Goal: Check status: Check status

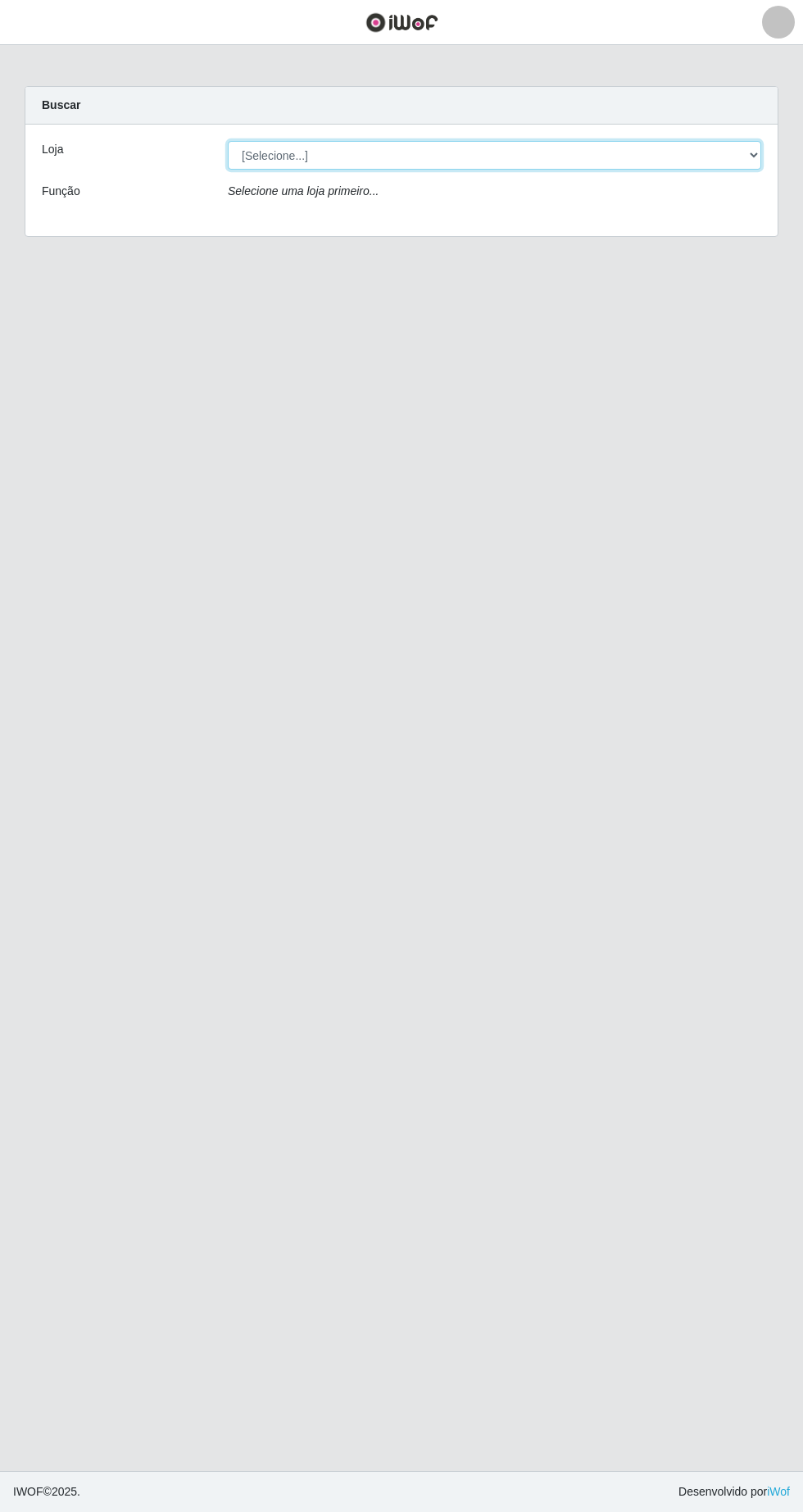
click at [718, 151] on select "[Selecione...] SuperFácil Atacado - [GEOGRAPHIC_DATA]" at bounding box center [495, 155] width 533 height 29
click at [680, 196] on div "Selecione uma loja primeiro..." at bounding box center [494, 195] width 557 height 24
click at [687, 155] on select "[Selecione...] SuperFácil Atacado - [GEOGRAPHIC_DATA]" at bounding box center [495, 155] width 533 height 29
select select "503"
click at [228, 141] on select "[Selecione...] SuperFácil Atacado - [GEOGRAPHIC_DATA]" at bounding box center [495, 155] width 533 height 29
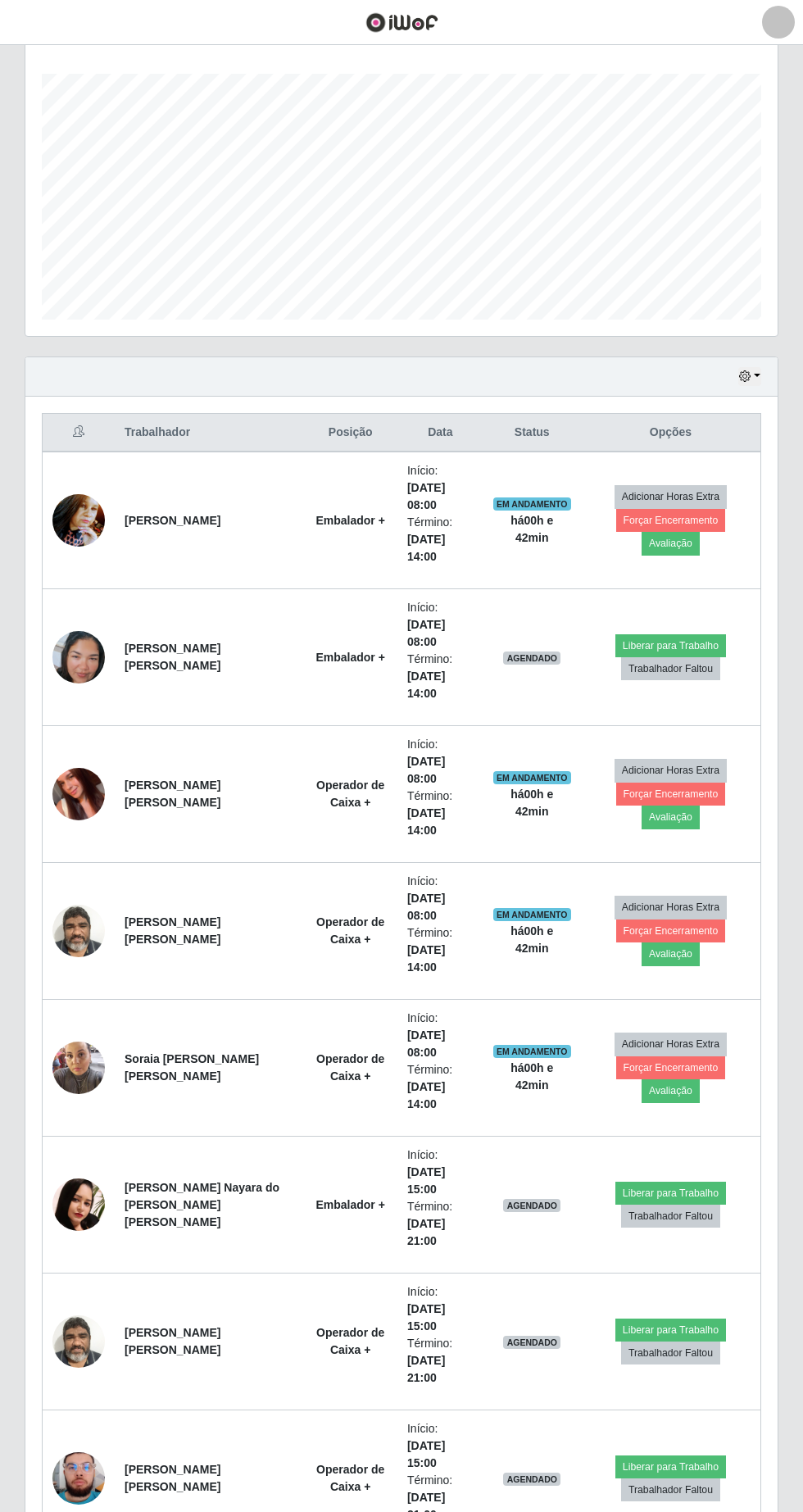
scroll to position [268, 0]
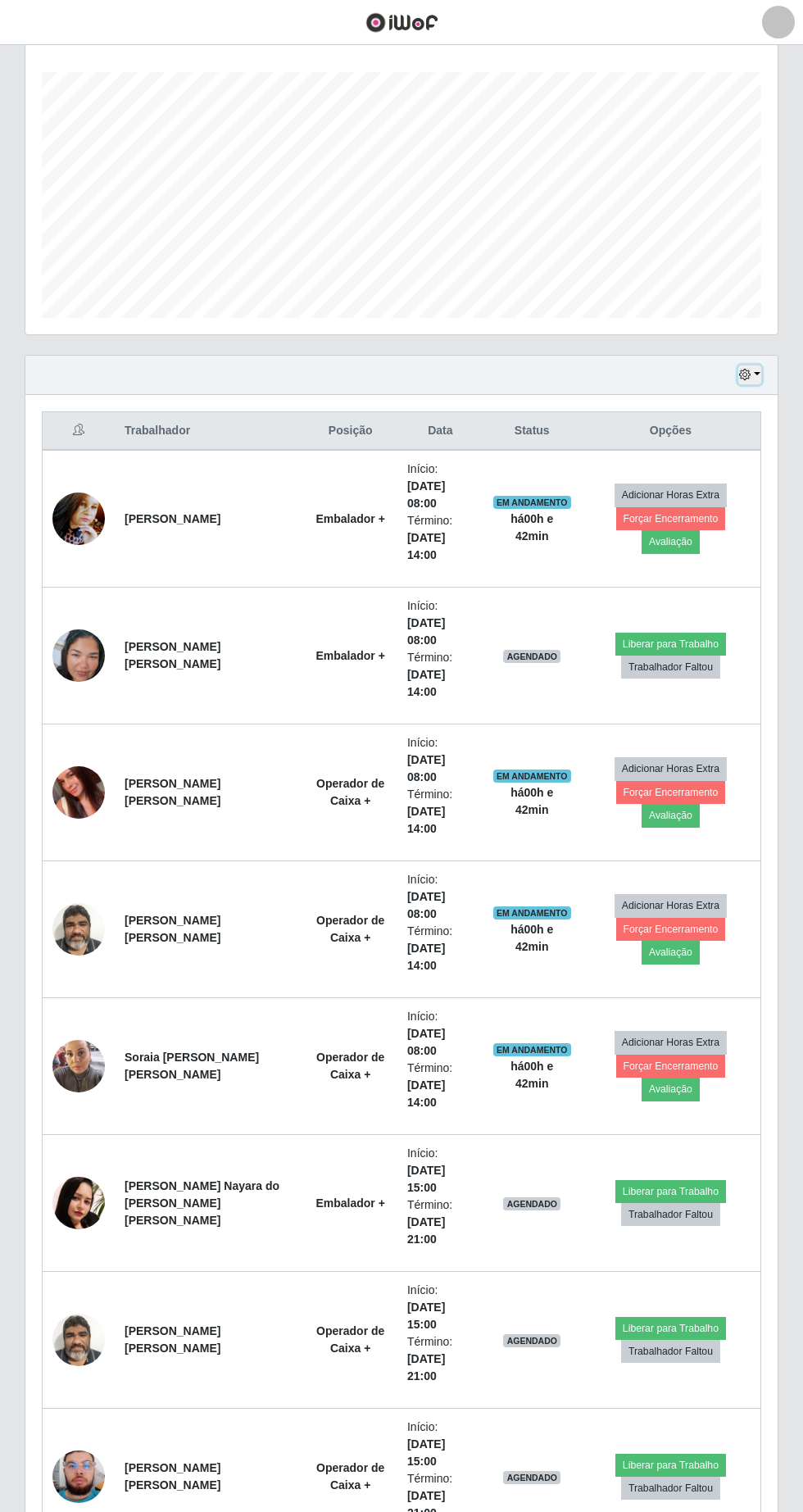
click at [757, 374] on button "button" at bounding box center [750, 376] width 23 height 19
click at [736, 516] on button "1 Semana" at bounding box center [695, 508] width 129 height 35
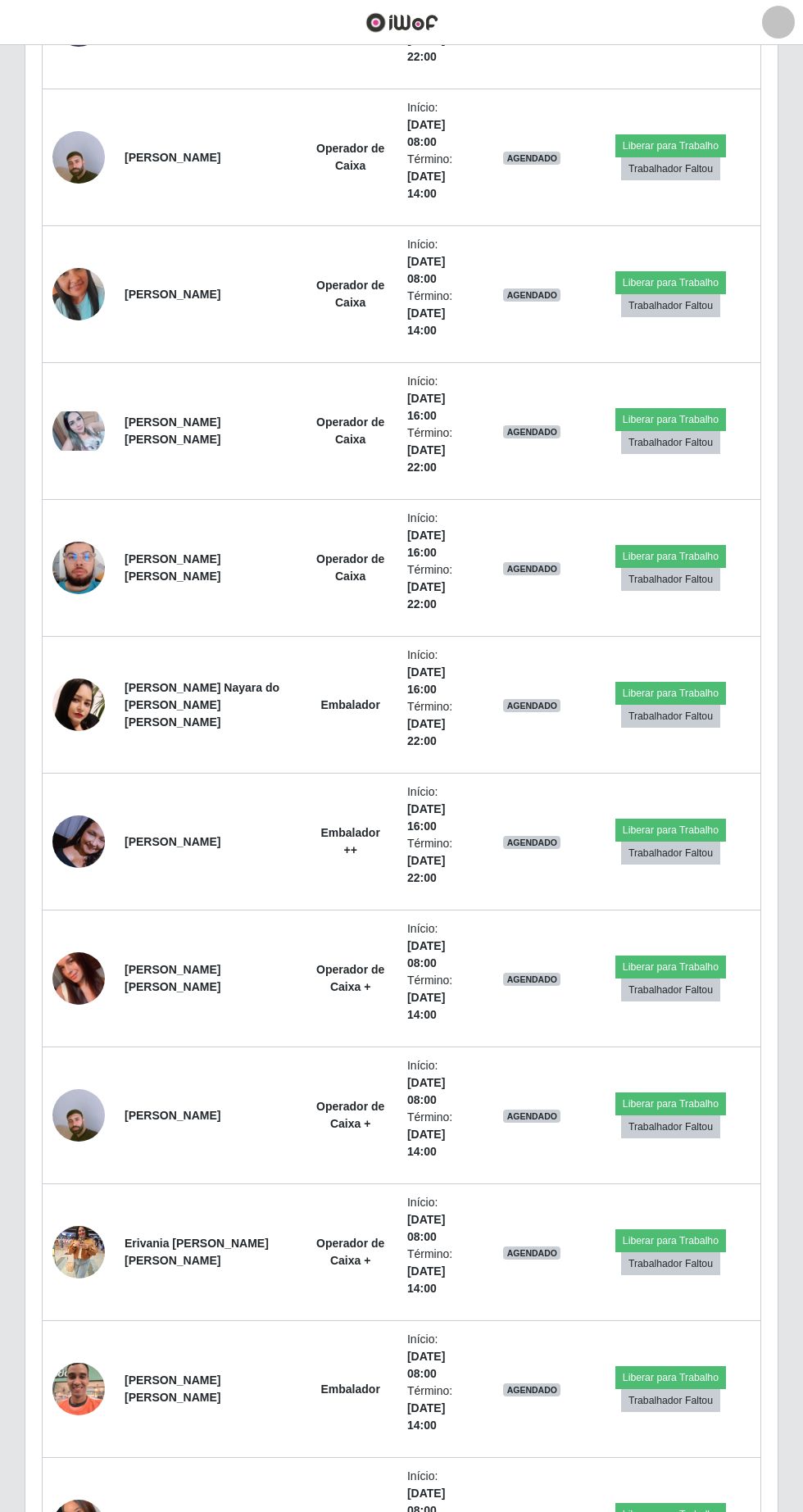
scroll to position [2158, 0]
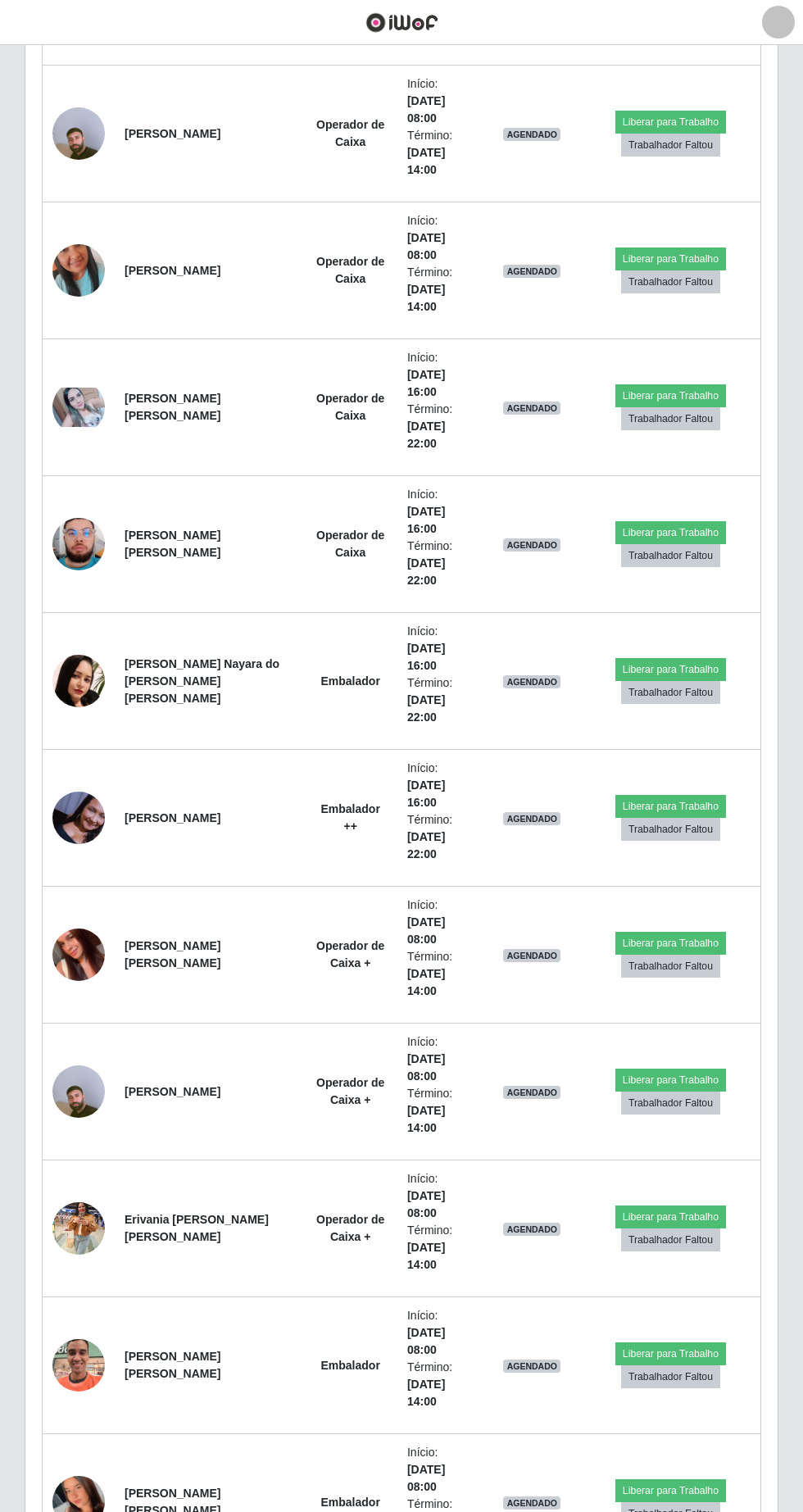
click at [135, 822] on strong "[PERSON_NAME]" at bounding box center [172, 818] width 96 height 13
click at [407, 847] on li "Término: [DATE] 22:00" at bounding box center [440, 837] width 66 height 52
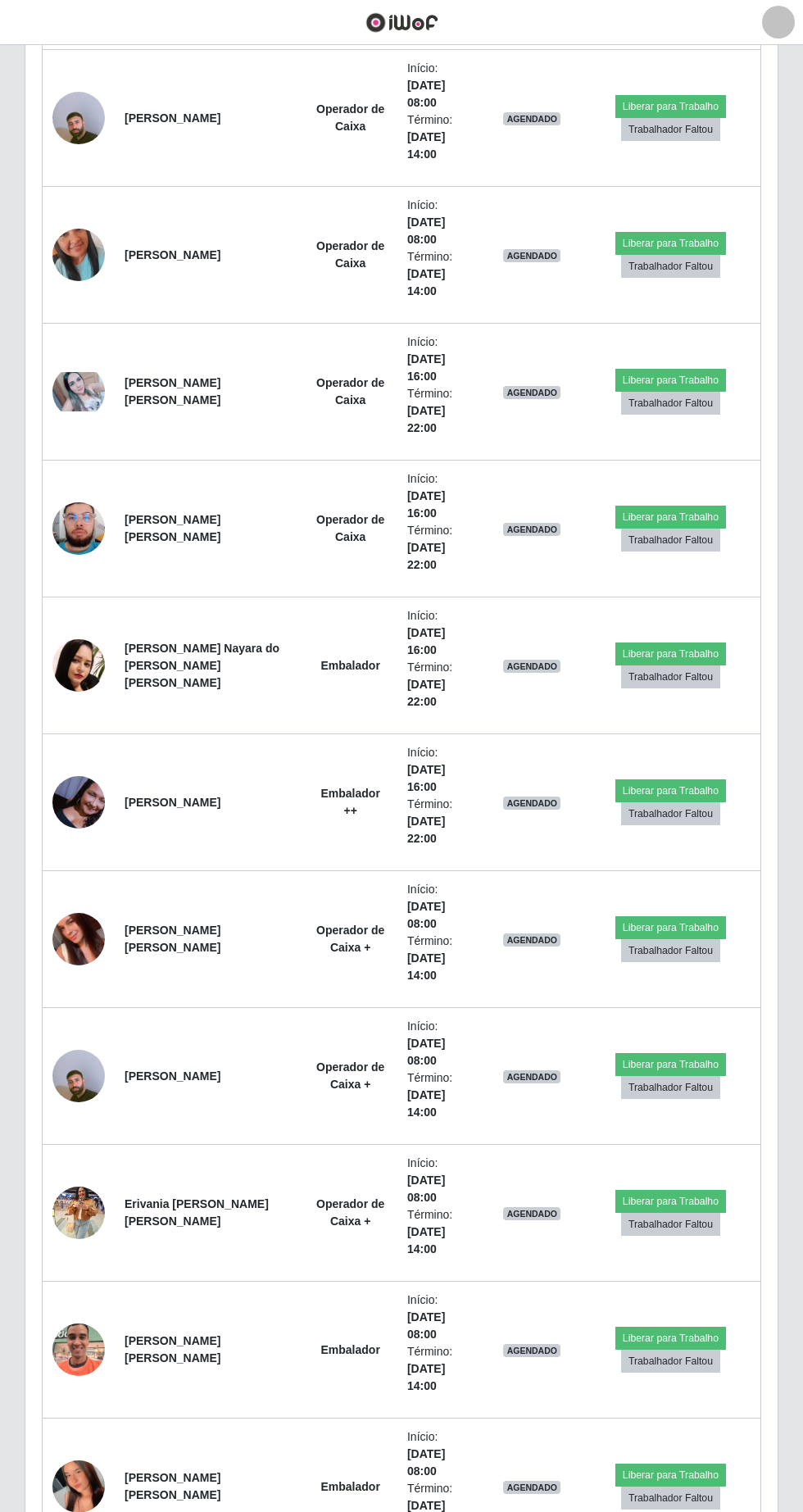
scroll to position [2220, 0]
